Goal: Information Seeking & Learning: Learn about a topic

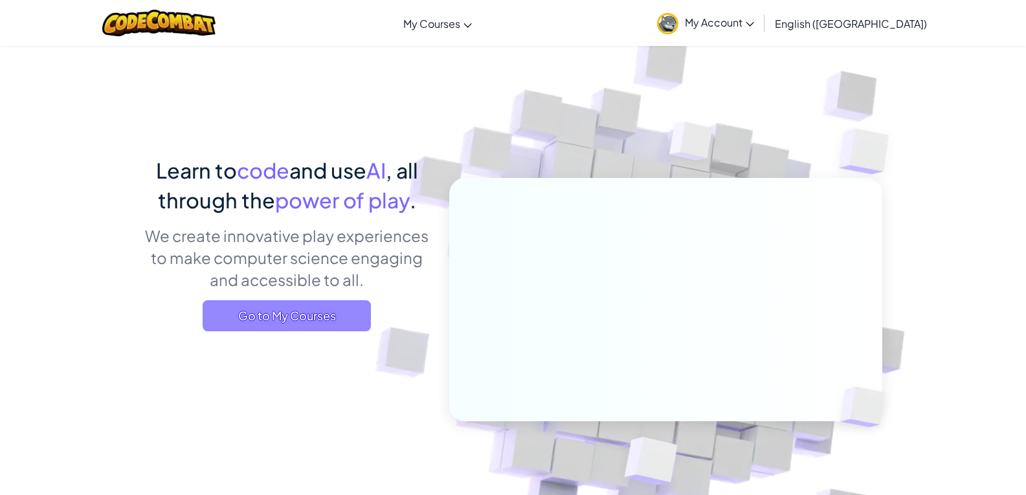
click at [307, 323] on span "Go to My Courses" at bounding box center [287, 315] width 168 height 31
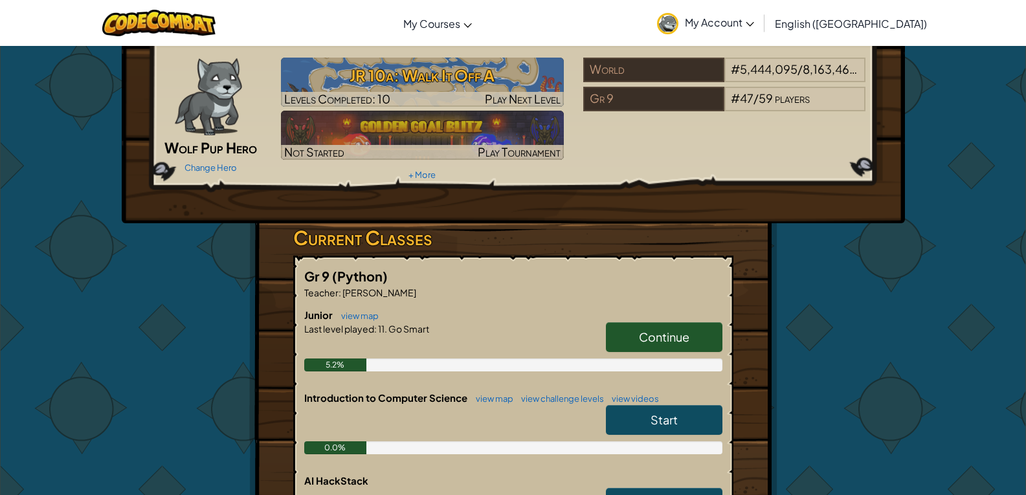
scroll to position [65, 0]
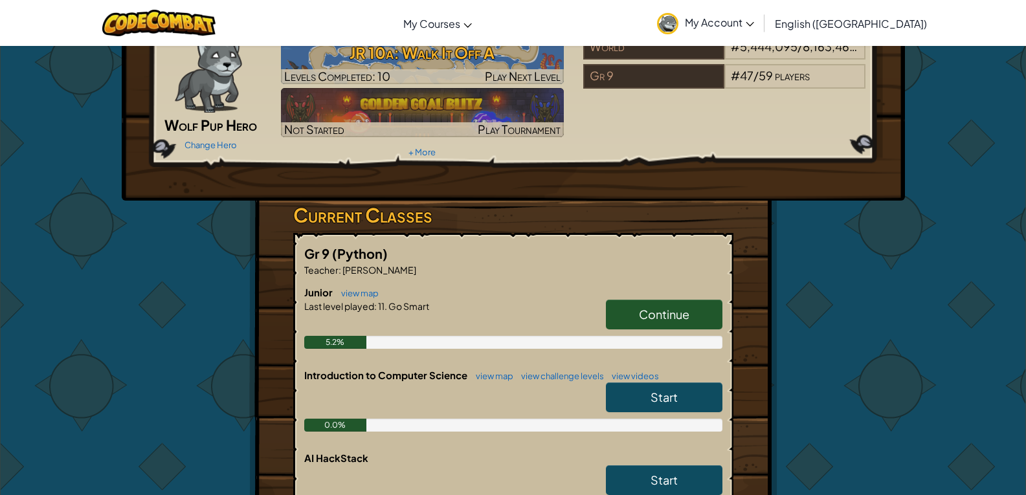
click at [658, 321] on span "Continue" at bounding box center [664, 314] width 50 height 15
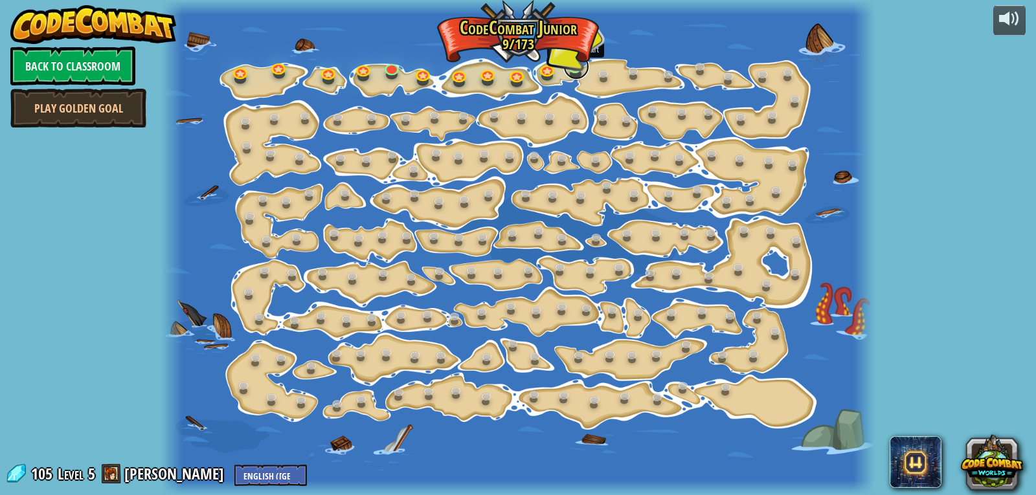
click at [571, 62] on link at bounding box center [576, 67] width 26 height 26
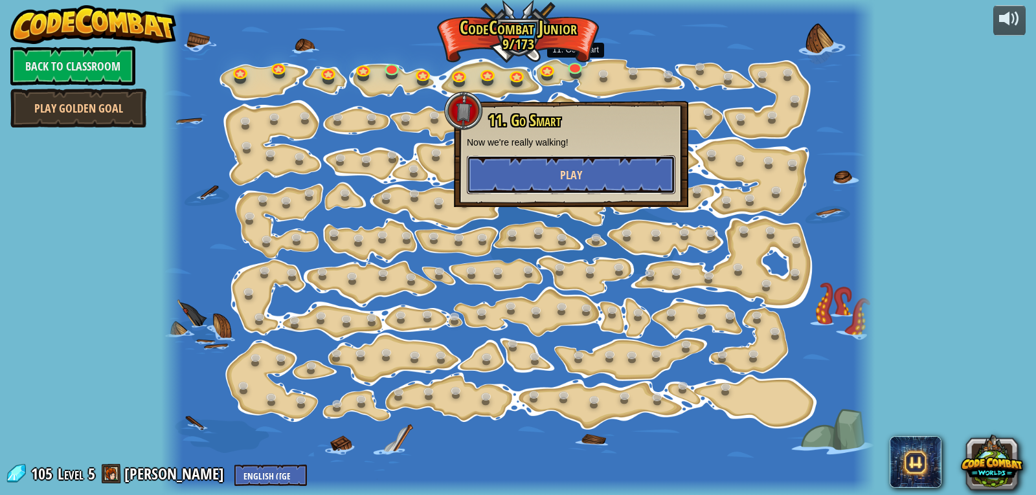
click at [557, 173] on button "Play" at bounding box center [571, 174] width 208 height 39
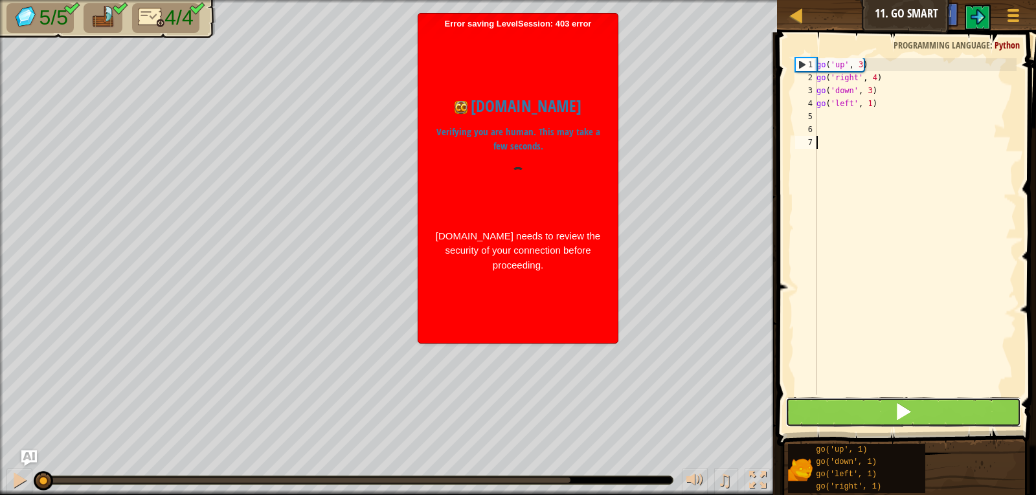
click at [873, 410] on button at bounding box center [903, 412] width 236 height 30
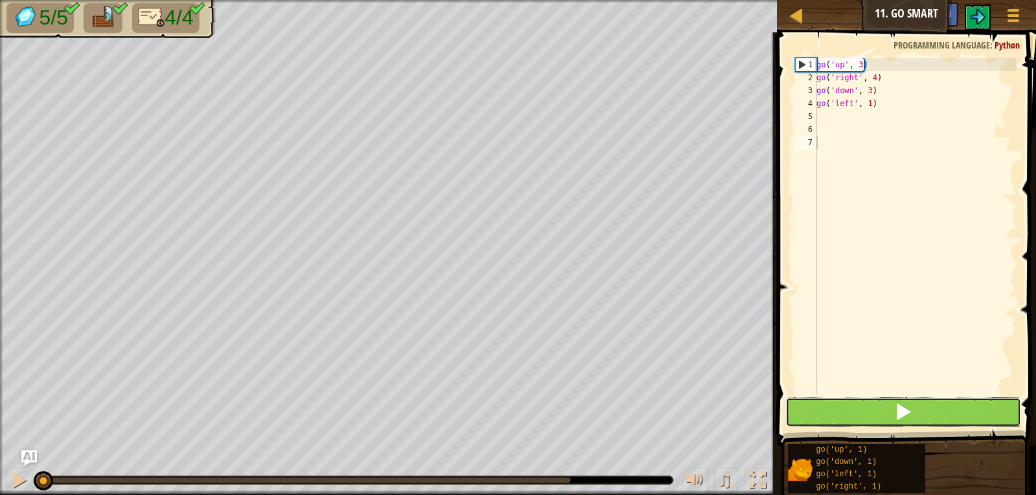
click at [918, 415] on button at bounding box center [903, 412] width 236 height 30
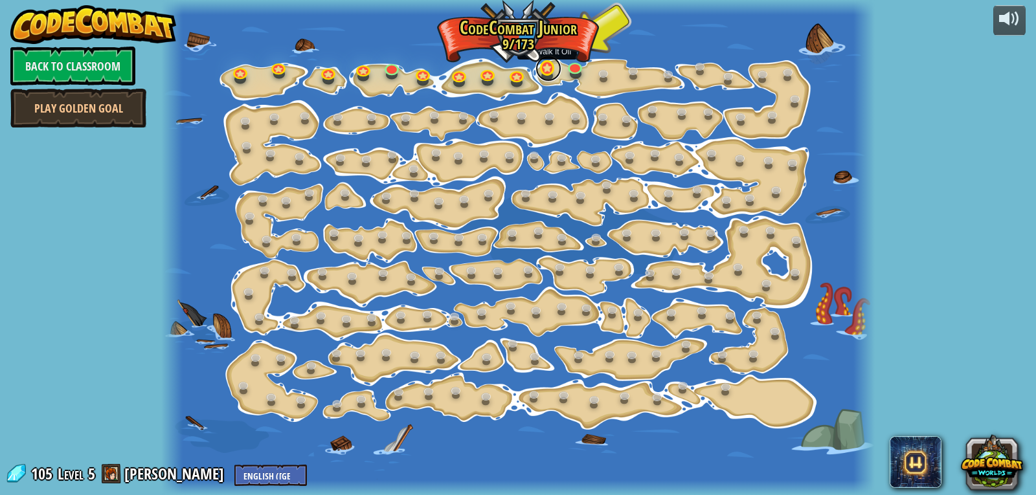
click at [546, 71] on link at bounding box center [548, 69] width 26 height 26
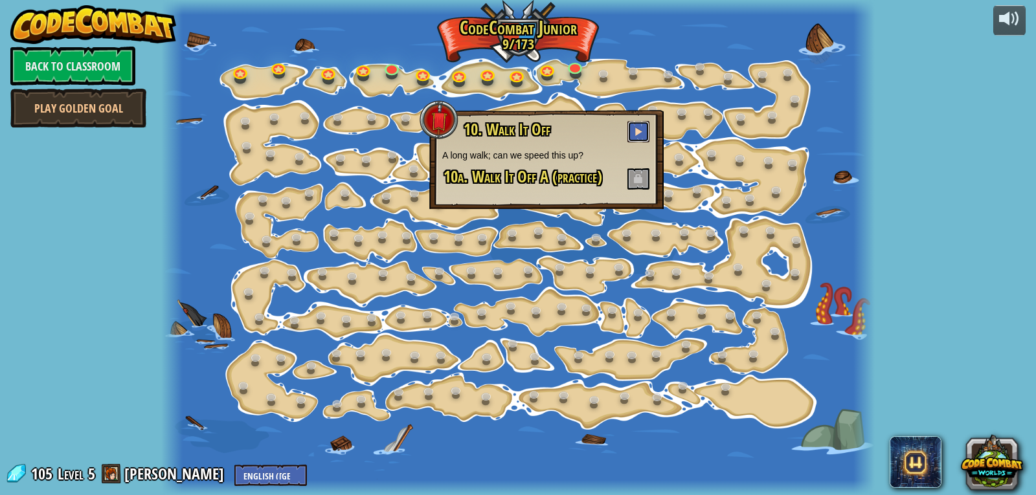
click at [631, 121] on button at bounding box center [638, 131] width 22 height 21
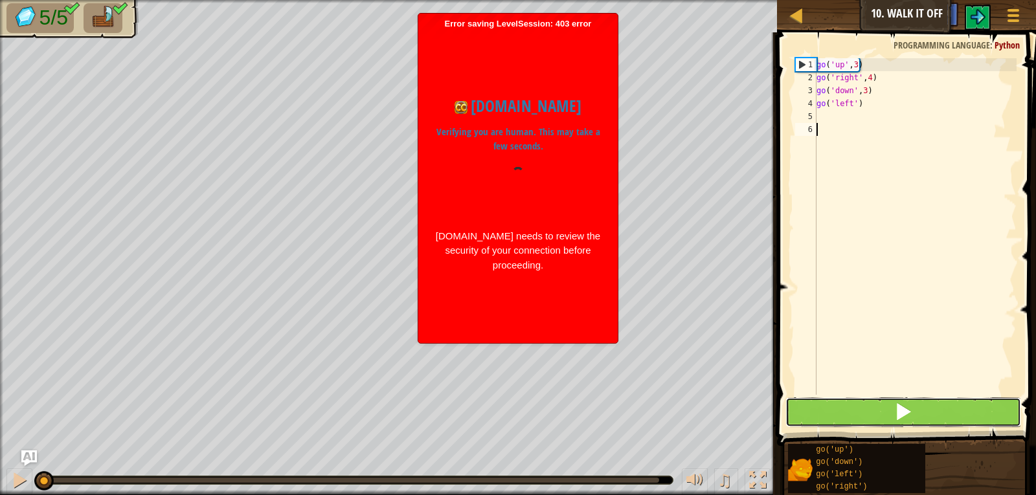
click at [882, 417] on button at bounding box center [903, 412] width 236 height 30
click at [884, 417] on button at bounding box center [903, 412] width 236 height 30
